Goal: Information Seeking & Learning: Check status

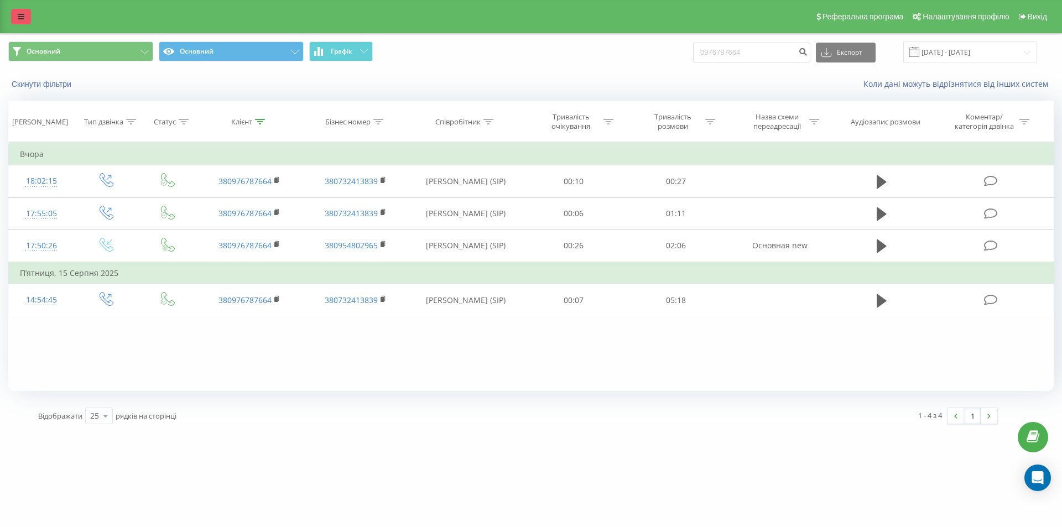
click at [21, 13] on icon at bounding box center [21, 17] width 7 height 8
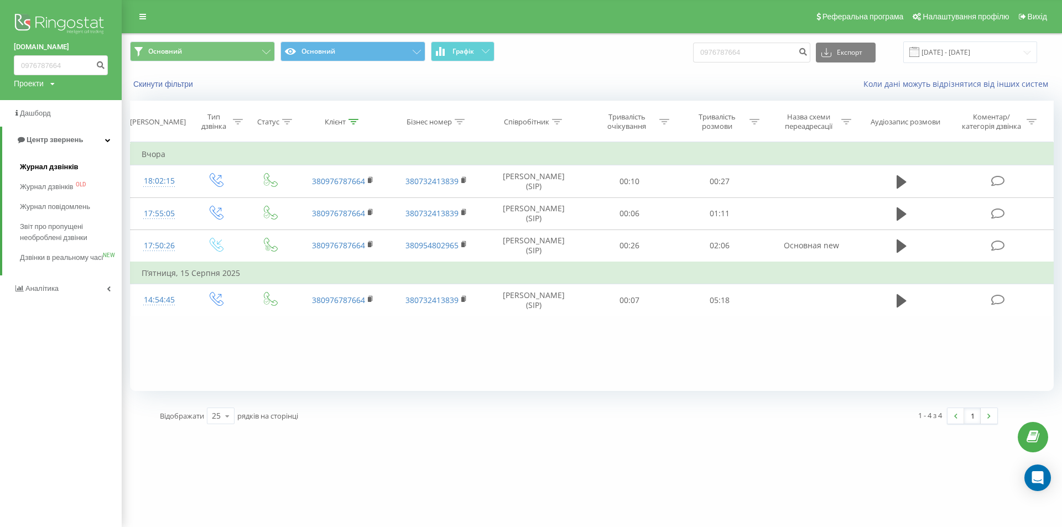
click at [46, 167] on span "Журнал дзвінків" at bounding box center [49, 167] width 59 height 11
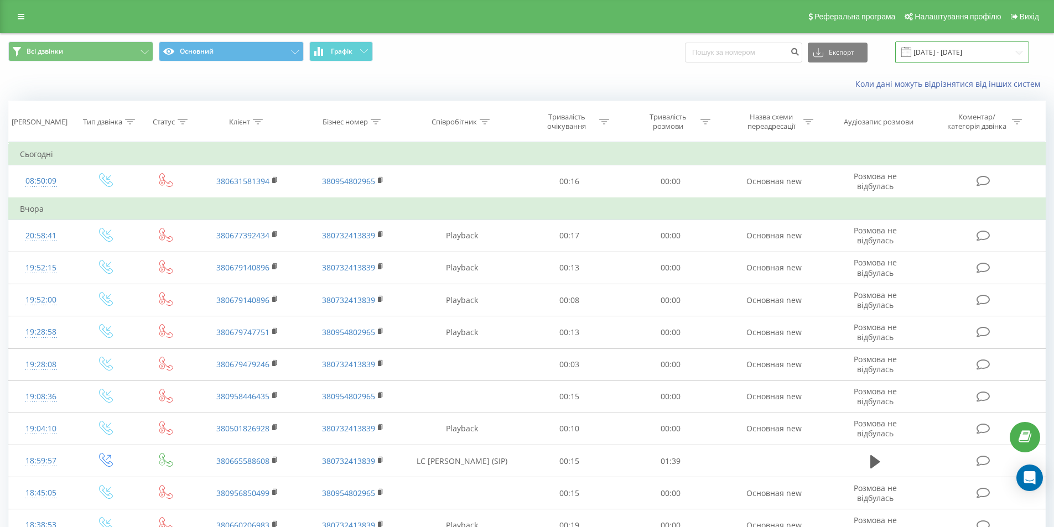
click at [990, 48] on input "20.08.2025 - 20.09.2025" at bounding box center [962, 52] width 134 height 22
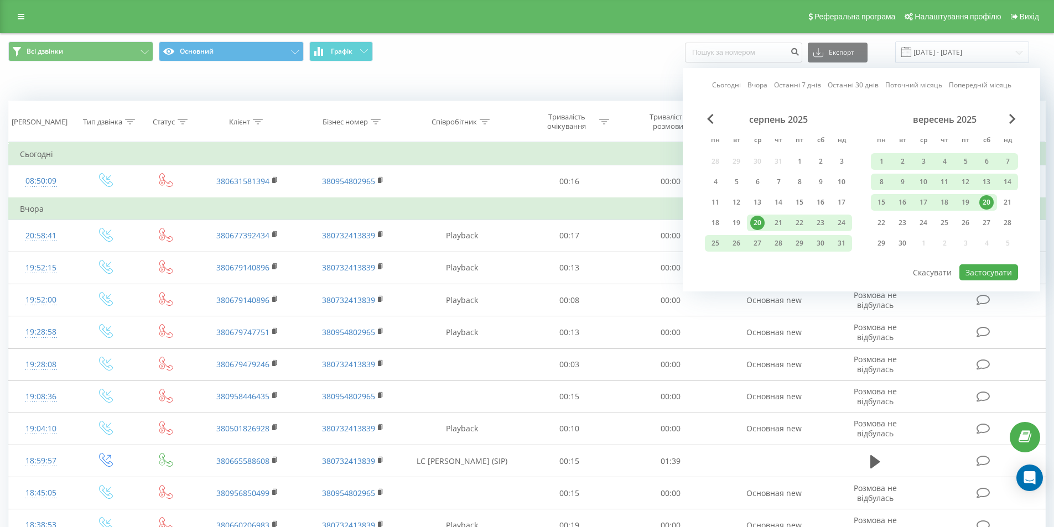
click at [989, 199] on div "20" at bounding box center [986, 202] width 14 height 14
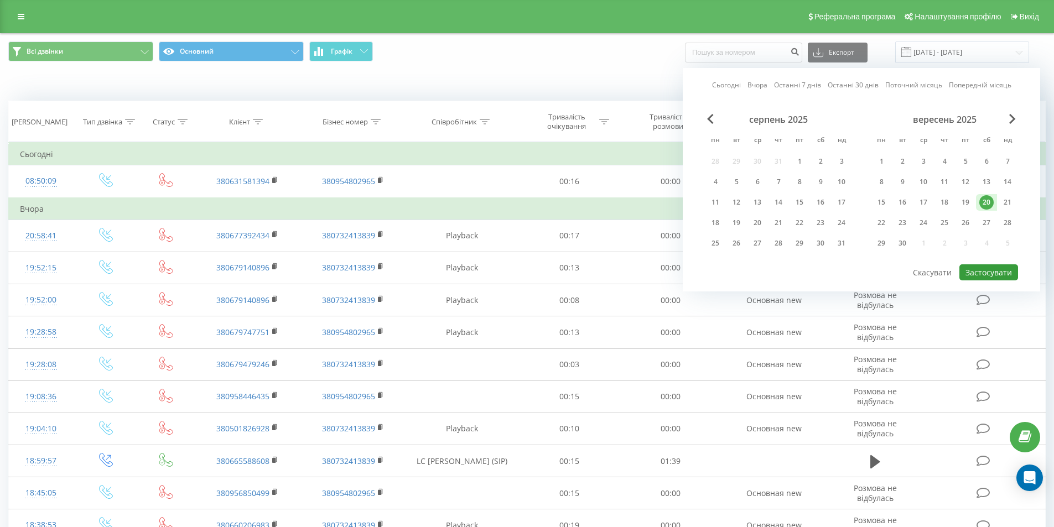
click at [985, 274] on button "Застосувати" at bounding box center [988, 272] width 59 height 16
type input "20.09.2025 - 20.09.2025"
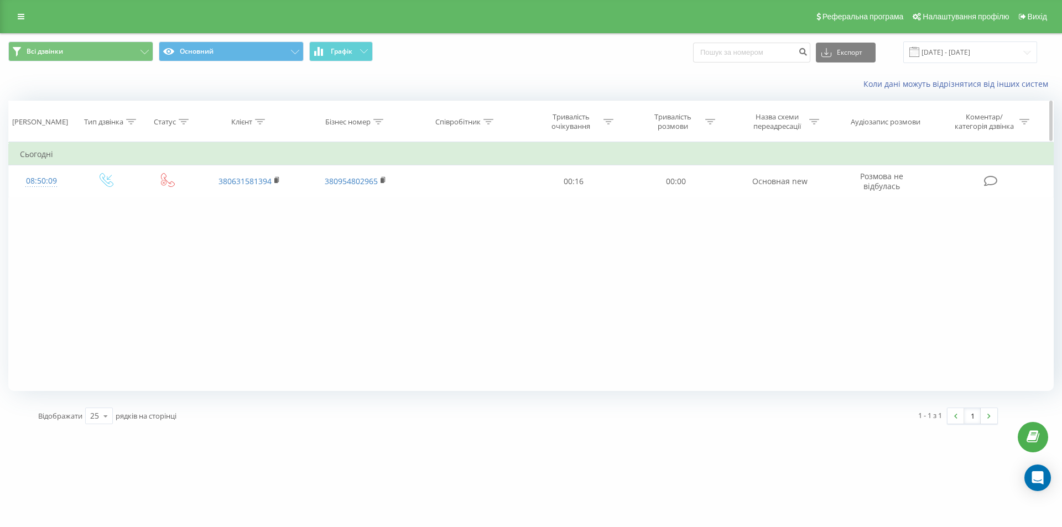
click at [487, 124] on icon at bounding box center [488, 122] width 10 height 6
click at [452, 196] on input "text" at bounding box center [465, 200] width 97 height 19
type input "гаврилович"
click at [482, 221] on span "OK" at bounding box center [489, 222] width 31 height 17
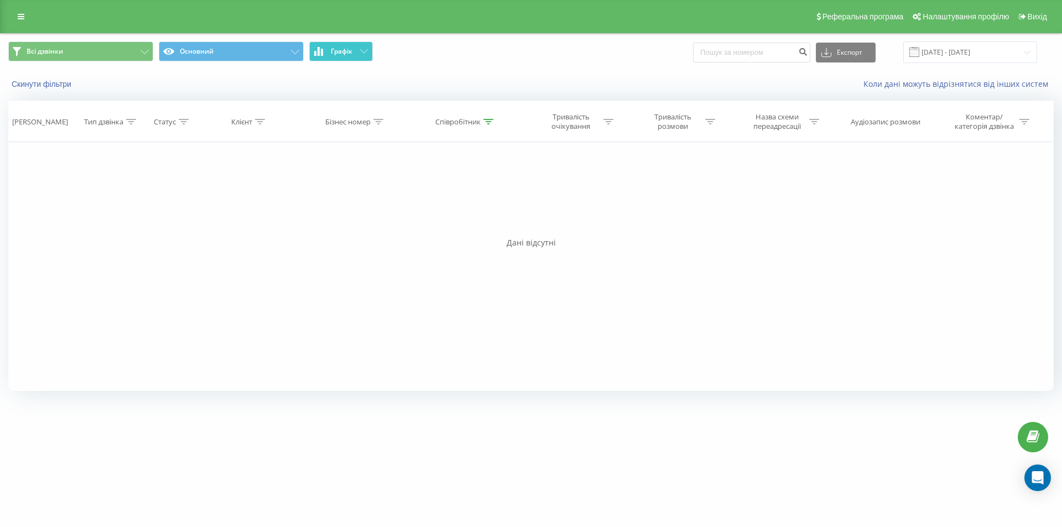
click at [365, 52] on icon at bounding box center [364, 51] width 8 height 4
